Goal: Transaction & Acquisition: Download file/media

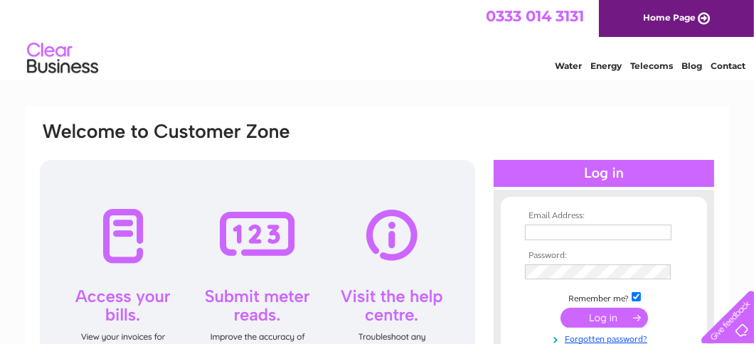
type input "krl@kintyrerecycling.org"
click at [603, 315] on input "submit" at bounding box center [605, 318] width 88 height 20
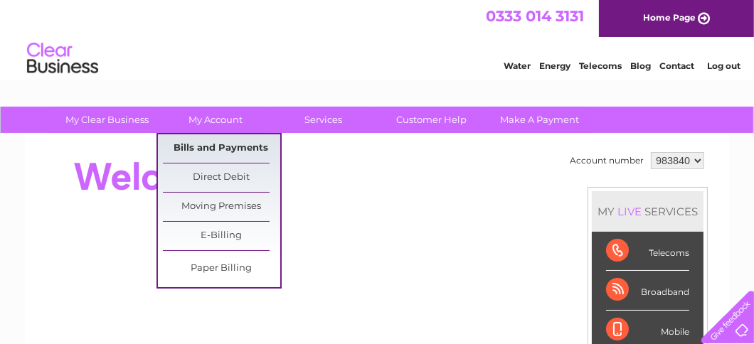
click at [209, 143] on link "Bills and Payments" at bounding box center [221, 148] width 117 height 28
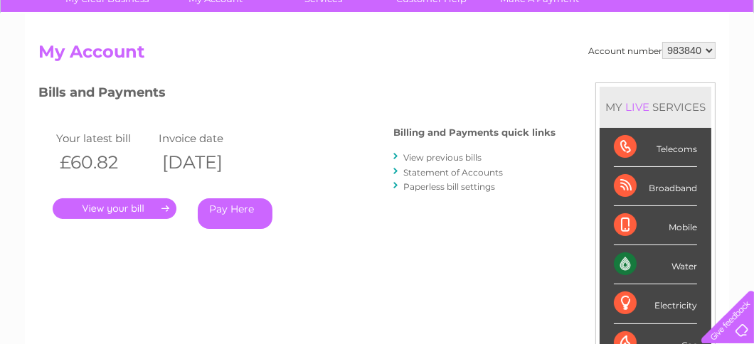
scroll to position [142, 0]
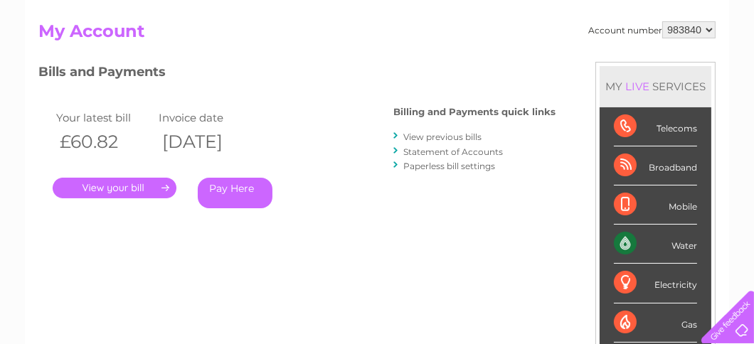
click at [137, 187] on link "." at bounding box center [115, 188] width 124 height 21
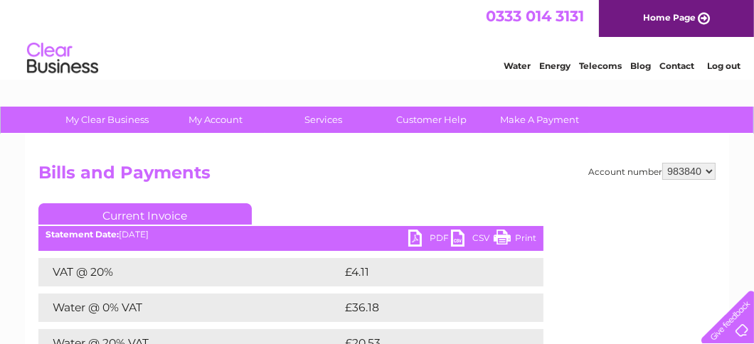
click at [427, 235] on link "PDF" at bounding box center [429, 240] width 43 height 21
drag, startPoint x: 0, startPoint y: 0, endPoint x: 11, endPoint y: 6, distance: 12.7
click at [11, 6] on div "0333 014 3131 Home Page" at bounding box center [377, 18] width 754 height 37
